Goal: Feedback & Contribution: Submit feedback/report problem

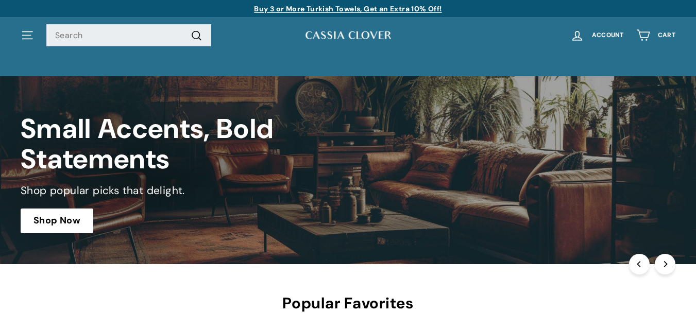
scroll to position [1850, 0]
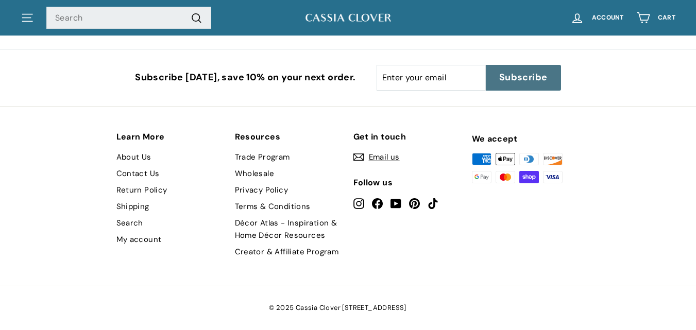
click at [131, 175] on link "Contact Us" at bounding box center [137, 173] width 43 height 16
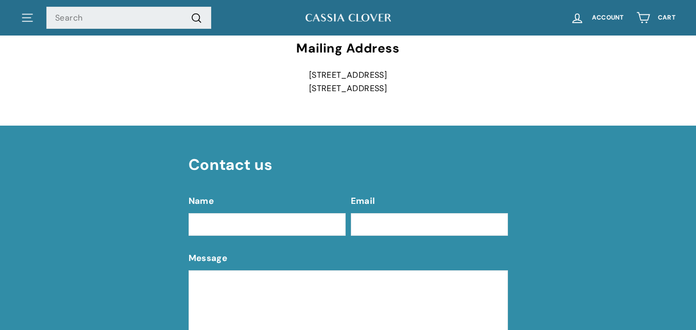
scroll to position [375, 0]
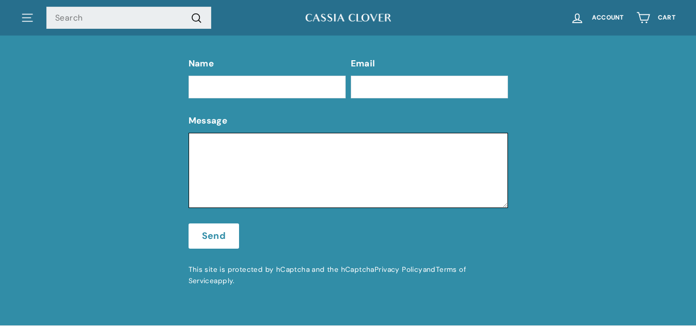
click at [268, 175] on textarea "Message" at bounding box center [348, 170] width 319 height 75
paste textarea "Beloved website owner, I’m [PERSON_NAME] from the [GEOGRAPHIC_DATA], and I’ve b…"
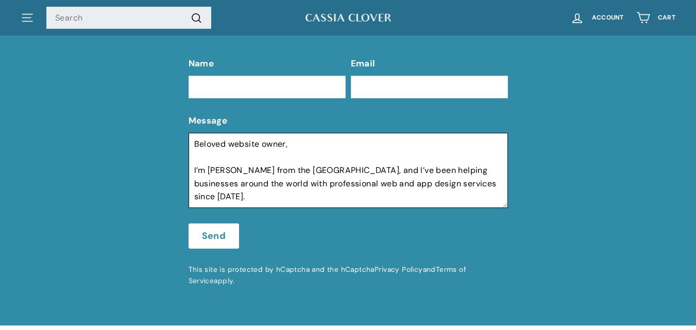
scroll to position [272, 0]
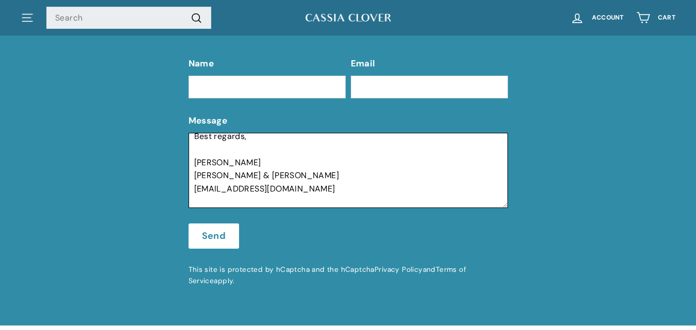
type textarea "Beloved website owner, I’m [PERSON_NAME] from the [GEOGRAPHIC_DATA], and I’ve b…"
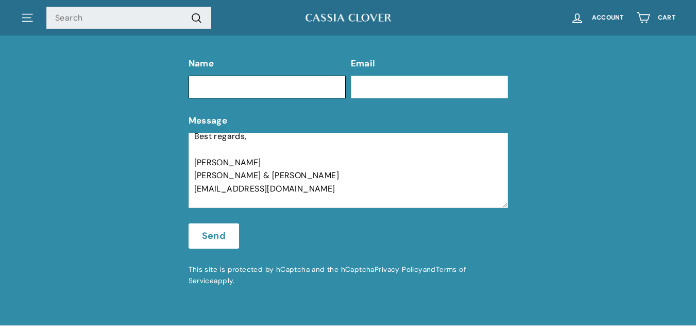
click at [263, 92] on input "Name" at bounding box center [267, 87] width 157 height 23
type input "[PERSON_NAME]"
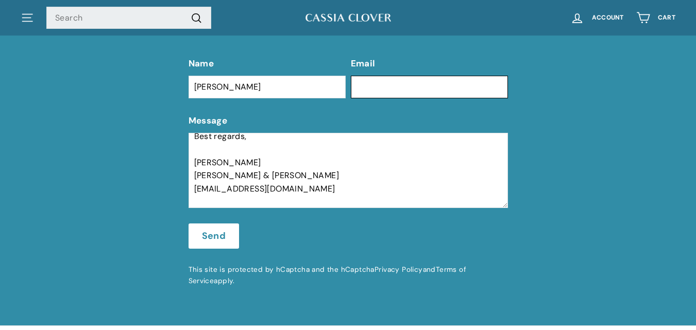
click at [394, 90] on input "Email" at bounding box center [429, 87] width 157 height 23
type input "[PERSON_NAME][EMAIL_ADDRESS][DOMAIN_NAME]"
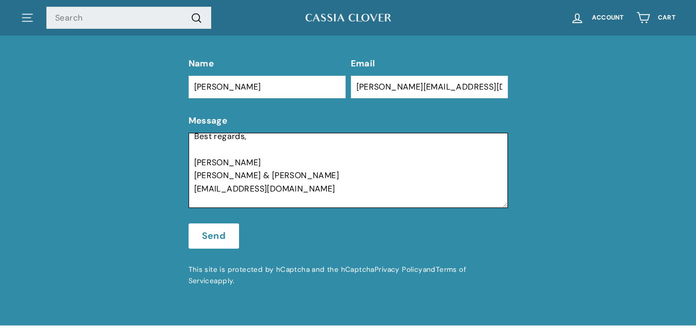
click at [283, 172] on textarea "Beloved website owner, I’m [PERSON_NAME] from the [GEOGRAPHIC_DATA], and I’ve b…" at bounding box center [348, 170] width 319 height 75
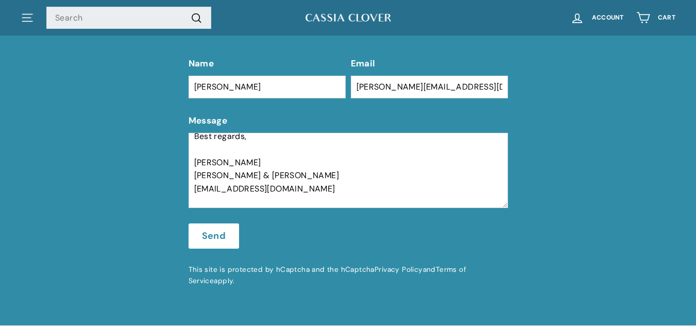
click at [211, 242] on button "Send" at bounding box center [214, 237] width 51 height 26
